Goal: Information Seeking & Learning: Learn about a topic

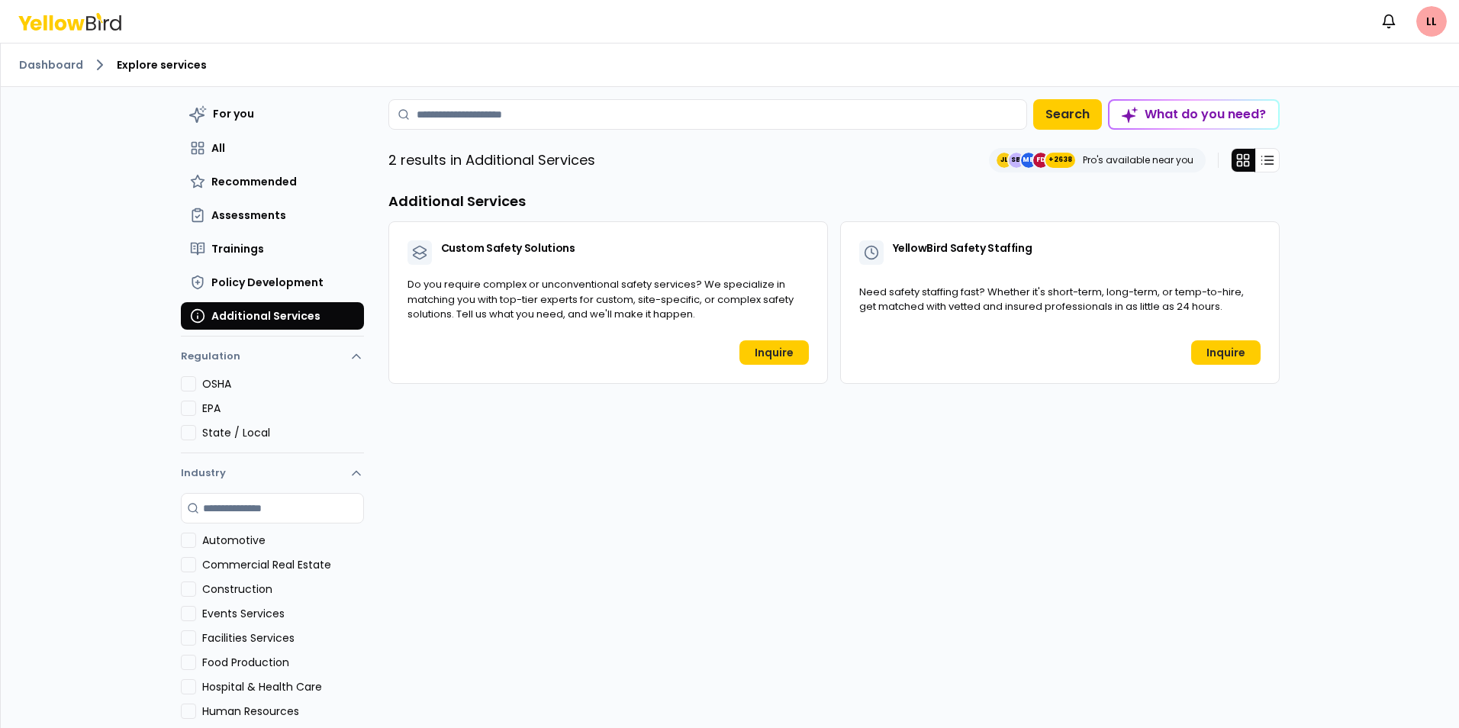
click at [50, 52] on div "Dashboard Explore services" at bounding box center [730, 64] width 1458 height 43
click at [50, 62] on link "Dashboard" at bounding box center [51, 64] width 64 height 15
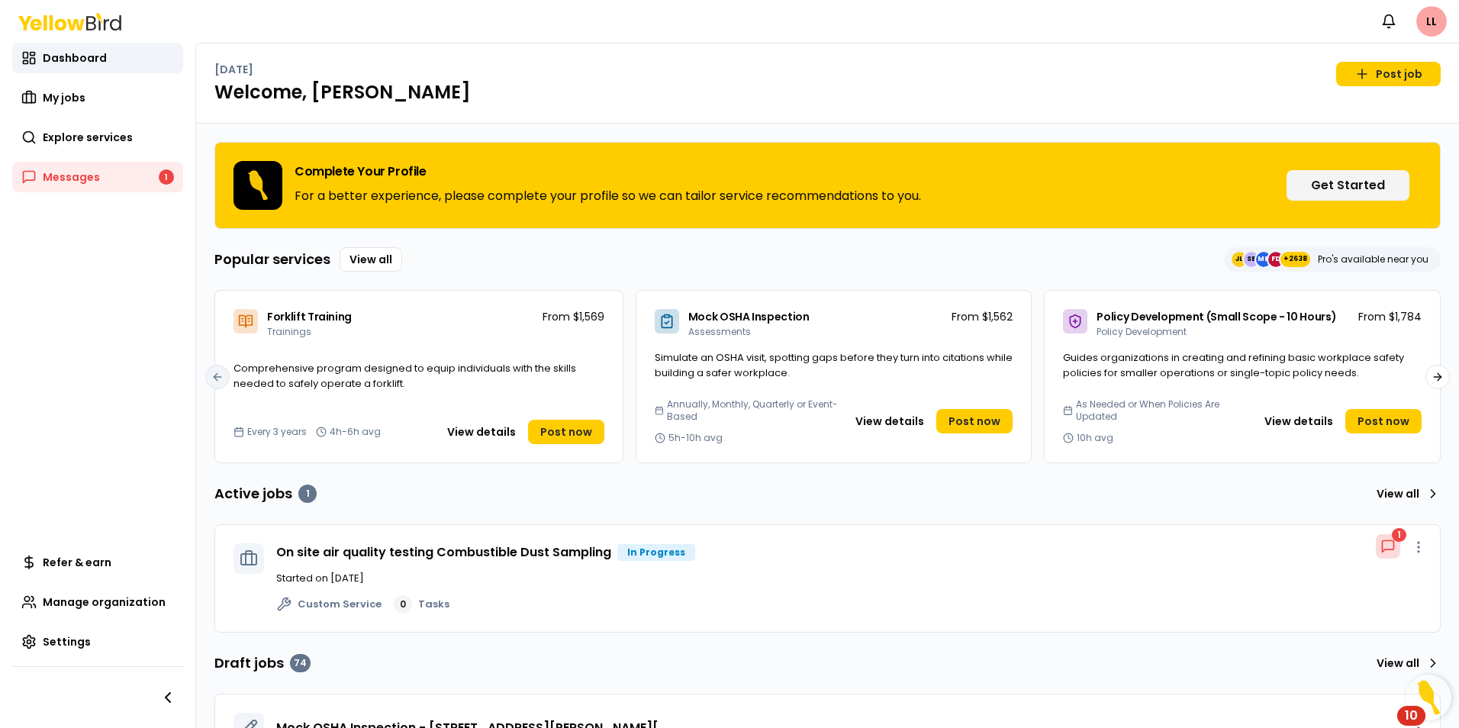
click at [1389, 493] on link "View all" at bounding box center [1405, 493] width 70 height 24
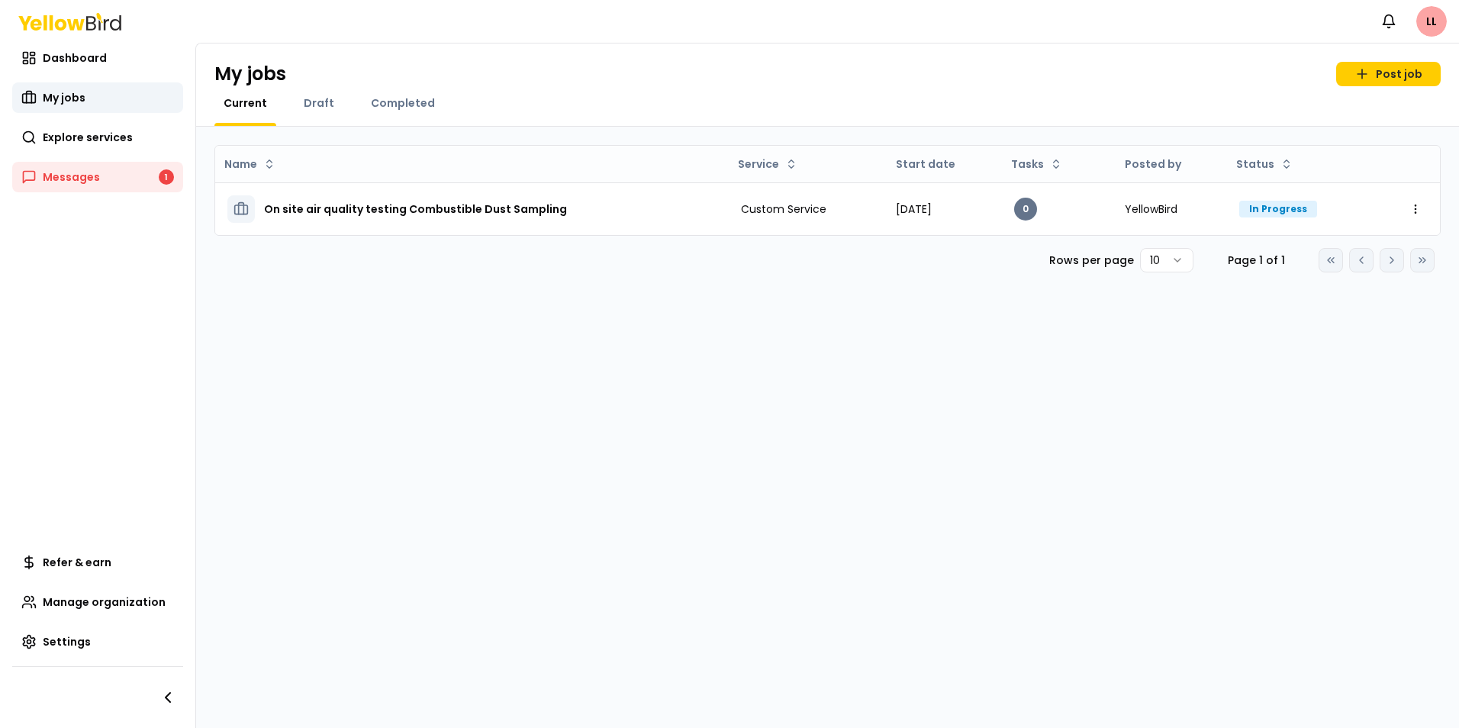
click at [53, 91] on span "My jobs" at bounding box center [64, 97] width 43 height 15
click at [85, 52] on span "Dashboard" at bounding box center [75, 57] width 64 height 15
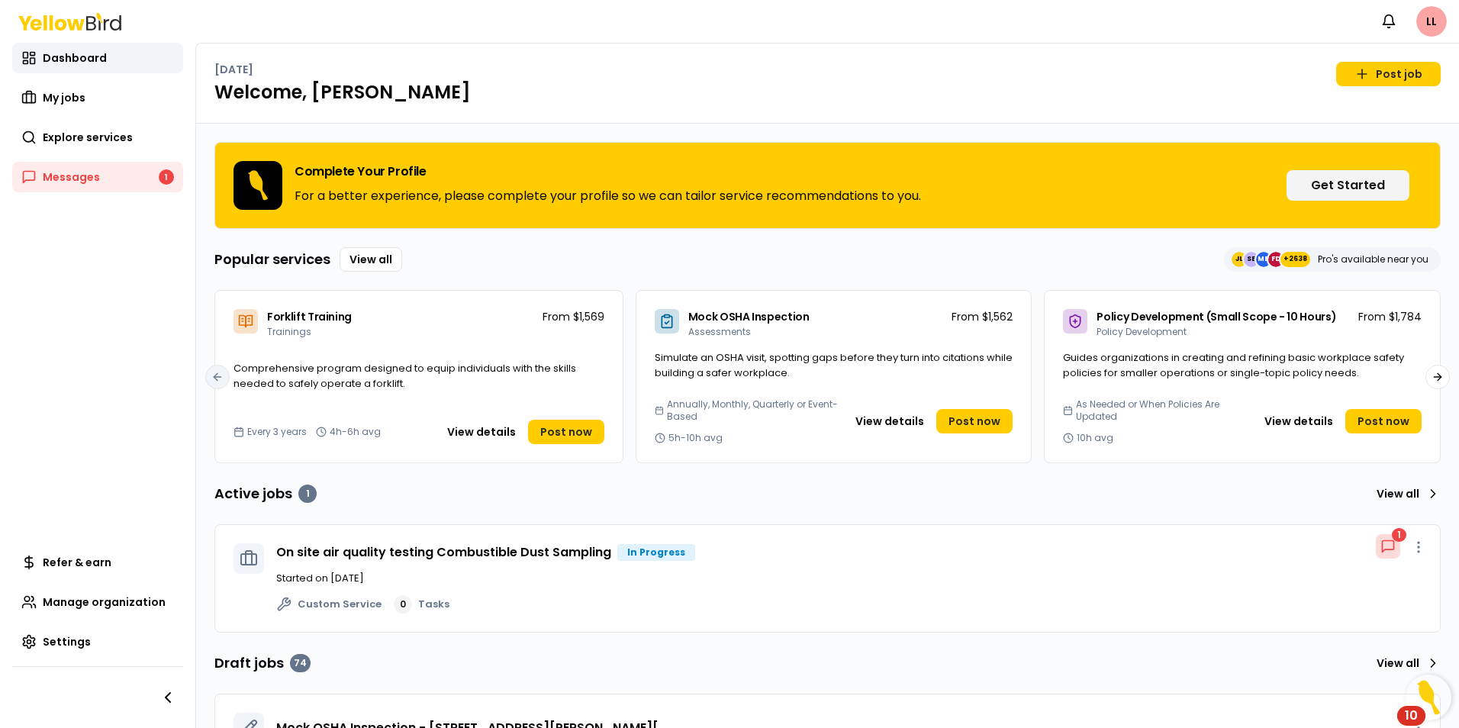
click at [368, 256] on link "View all" at bounding box center [371, 259] width 63 height 24
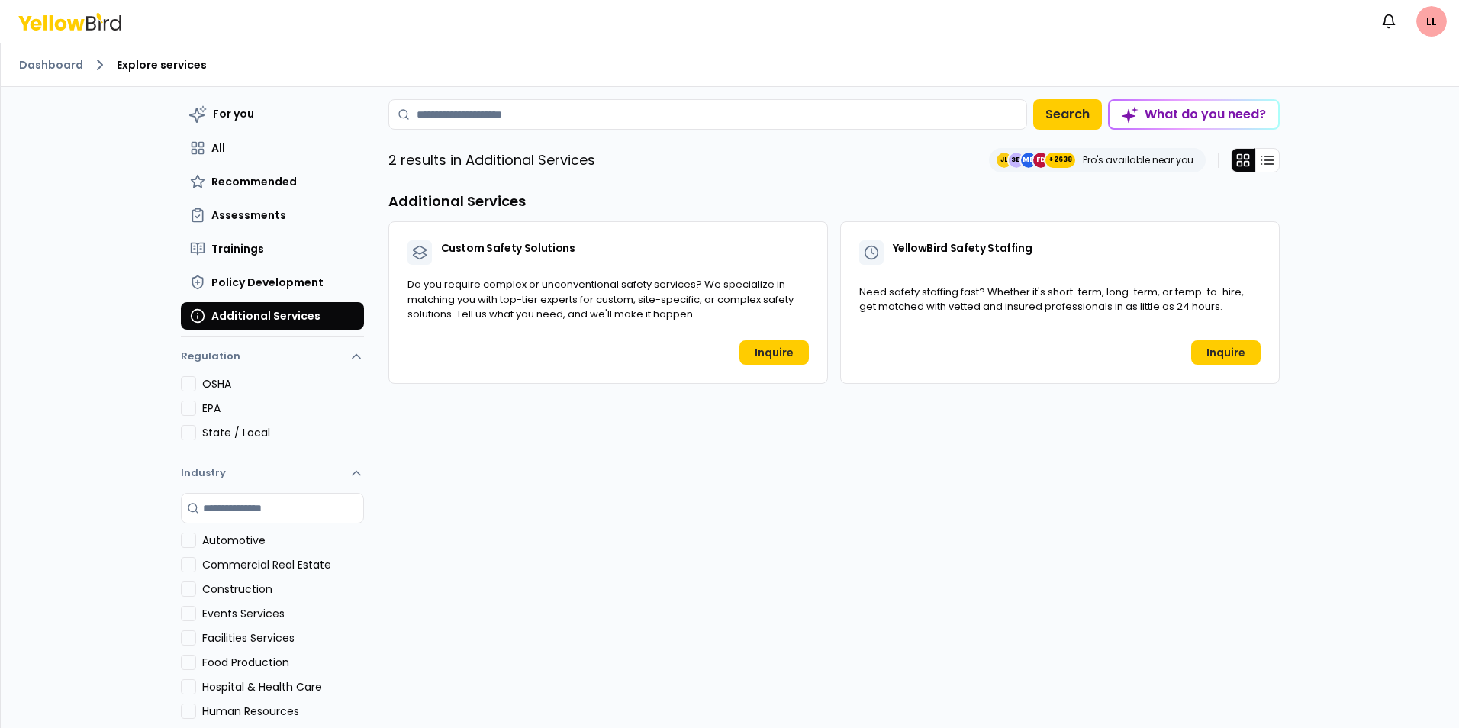
click at [228, 238] on button "Trainings" at bounding box center [272, 248] width 183 height 27
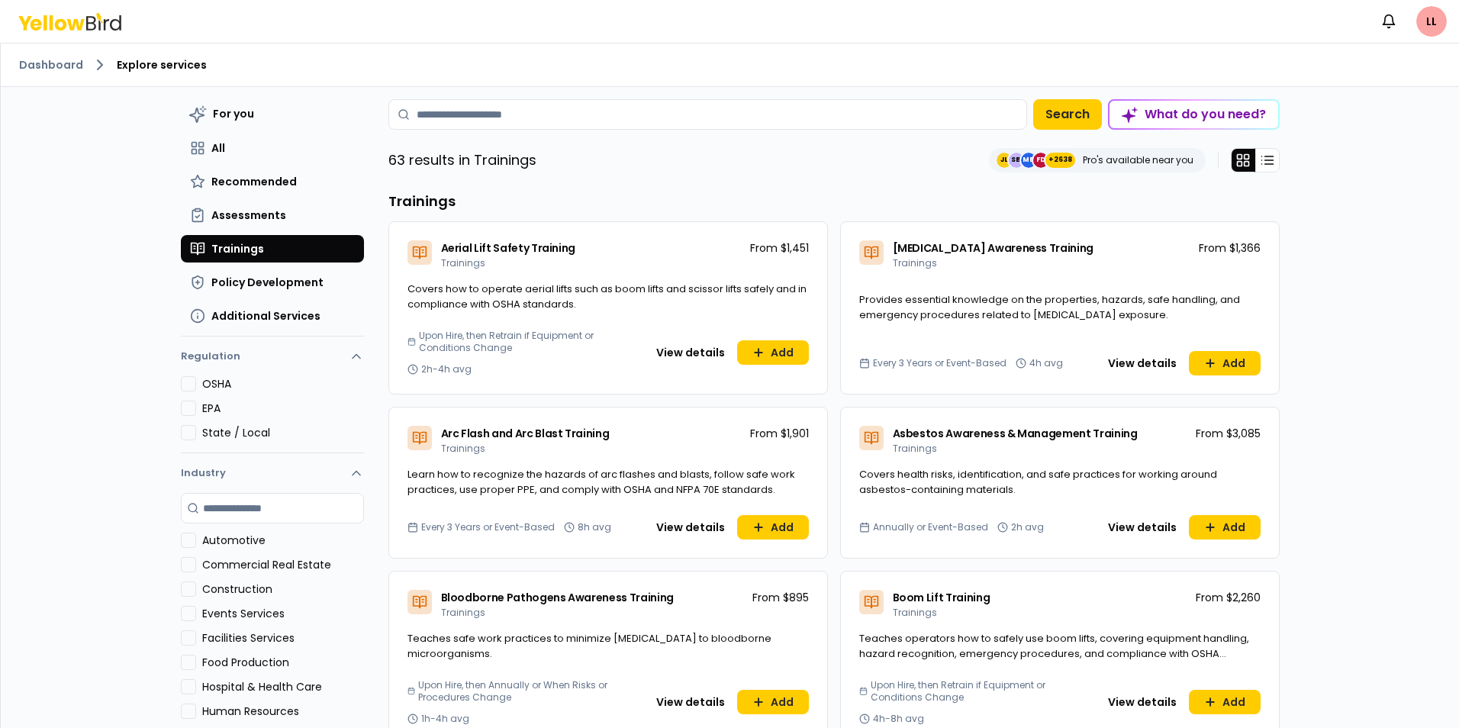
click at [677, 354] on button "View details" at bounding box center [690, 352] width 87 height 24
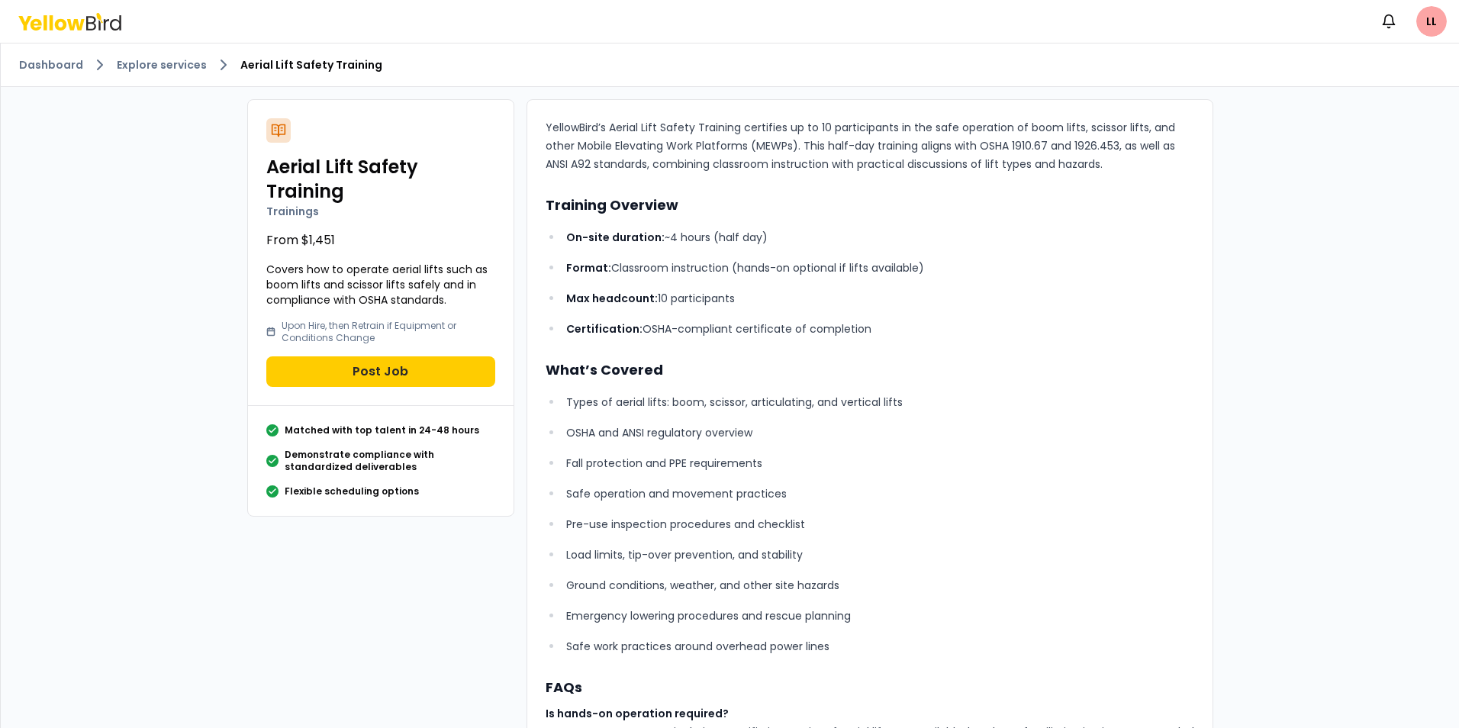
click at [137, 66] on link "Explore services" at bounding box center [162, 64] width 90 height 15
